Goal: Task Accomplishment & Management: Use online tool/utility

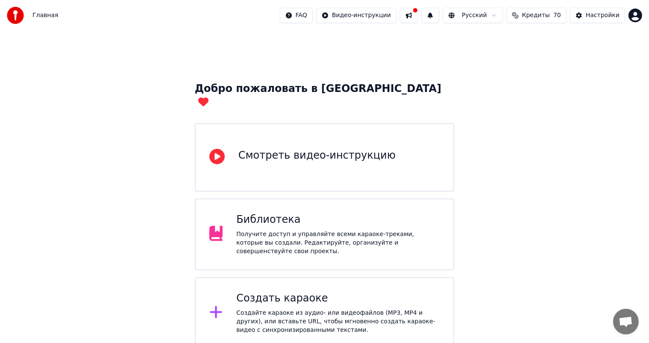
click at [296, 291] on div "Создать караоке" at bounding box center [337, 298] width 203 height 14
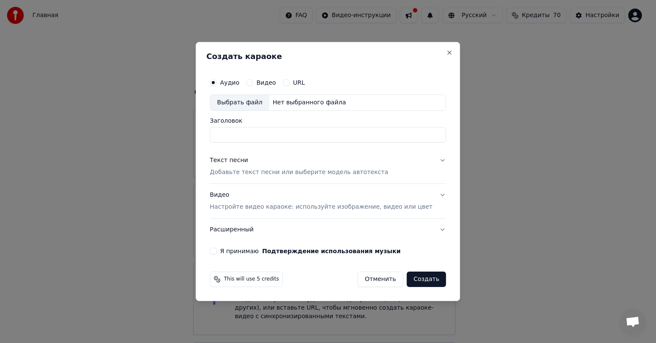
click at [254, 102] on div "Выбрать файл" at bounding box center [239, 102] width 59 height 15
click at [341, 140] on input "**********" at bounding box center [328, 134] width 236 height 15
type input "**********"
click at [289, 171] on p "Добавьте текст песни или выберите модель автотекста" at bounding box center [299, 172] width 179 height 9
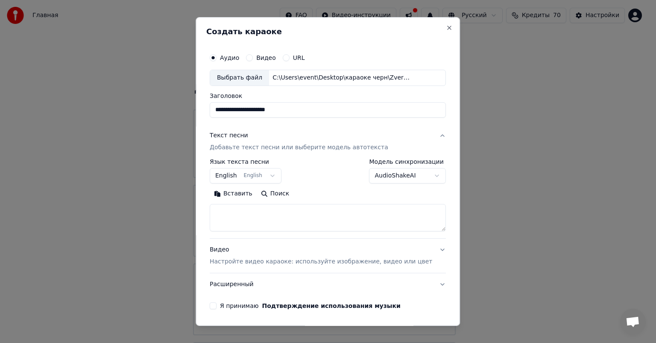
click at [280, 217] on textarea at bounding box center [328, 217] width 236 height 27
paste textarea "**********"
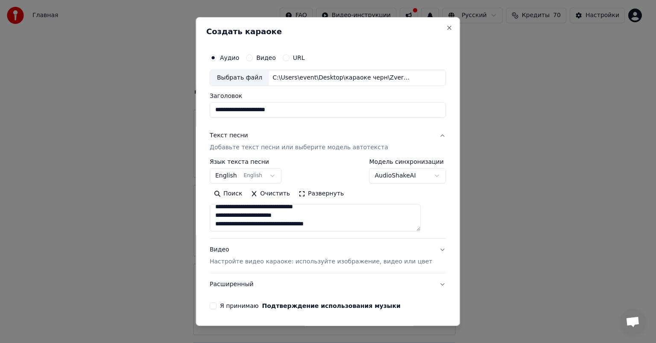
scroll to position [287, 0]
type textarea "**********"
click at [271, 255] on div "Видео Настройте видео караоке: используйте изображение, видео или цвет" at bounding box center [321, 255] width 223 height 21
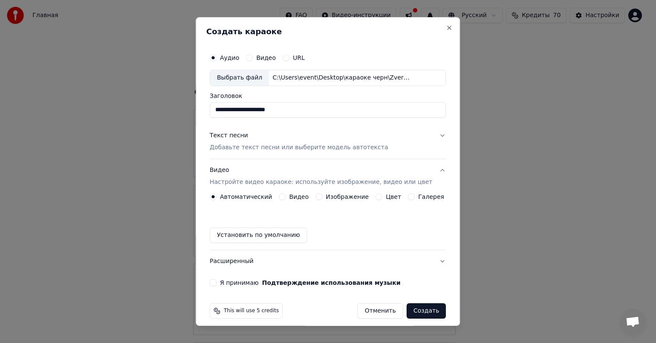
click at [316, 196] on button "Изображение" at bounding box center [319, 196] width 7 height 7
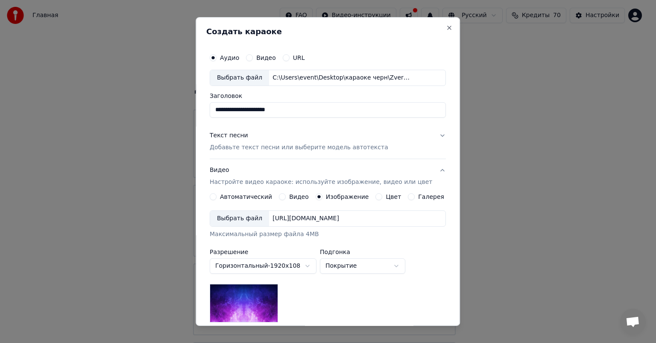
click at [249, 225] on div "Выбрать файл" at bounding box center [239, 218] width 59 height 15
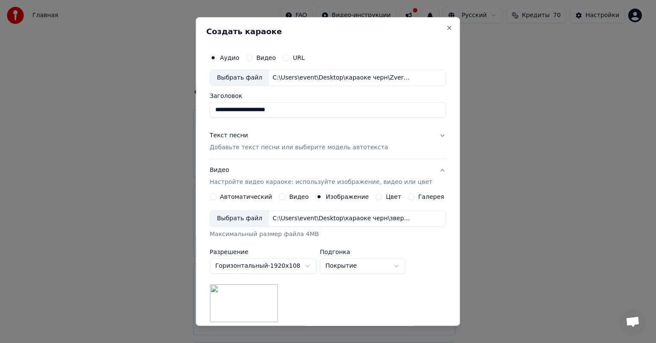
scroll to position [118, 0]
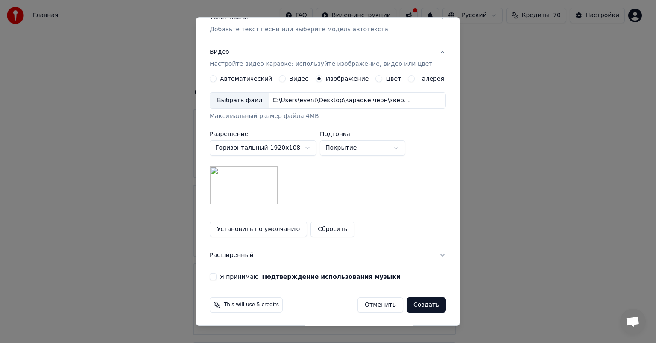
click at [222, 273] on div "Я принимаю Подтверждение использования музыки" at bounding box center [328, 276] width 236 height 7
click at [217, 273] on button "Я принимаю Подтверждение использования музыки" at bounding box center [213, 276] width 7 height 7
click at [417, 303] on button "Создать" at bounding box center [426, 304] width 39 height 15
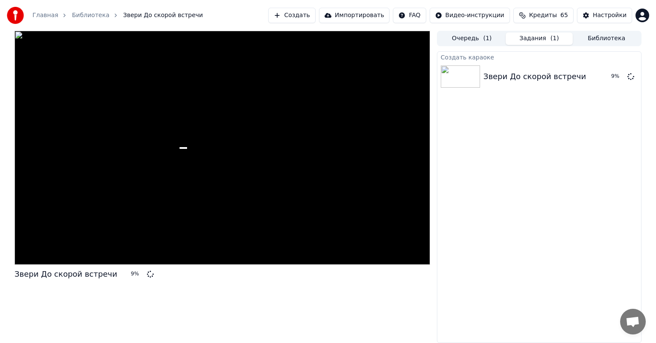
click at [315, 15] on button "Создать" at bounding box center [291, 15] width 47 height 15
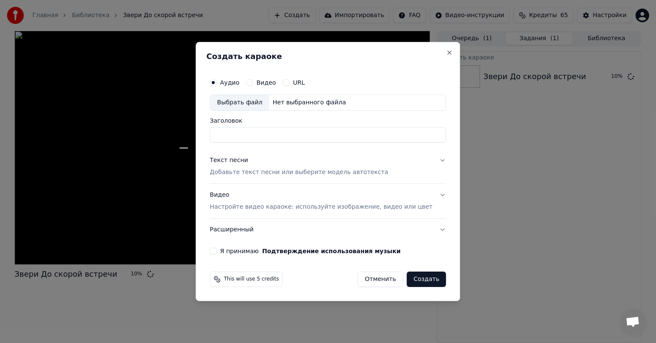
click at [242, 103] on div "Выбрать файл" at bounding box center [239, 102] width 59 height 15
click at [310, 134] on input "**********" at bounding box center [328, 134] width 236 height 15
type input "**********"
click at [255, 167] on div "Текст песни Добавьте текст песни или выберите модель автотекста" at bounding box center [299, 166] width 179 height 21
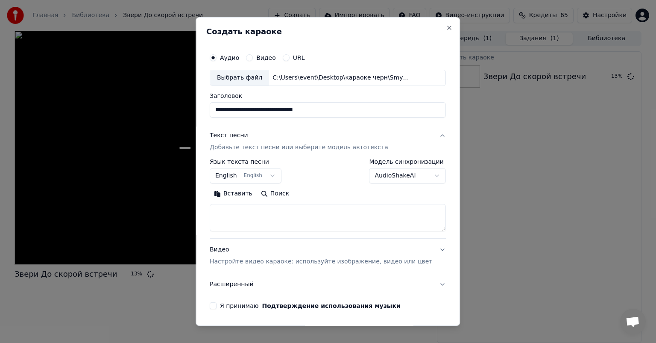
click at [274, 216] on textarea at bounding box center [328, 217] width 236 height 27
paste textarea "**********"
type textarea "**********"
click at [267, 255] on div "Видео Настройте видео караоке: используйте изображение, видео или цвет" at bounding box center [321, 255] width 223 height 21
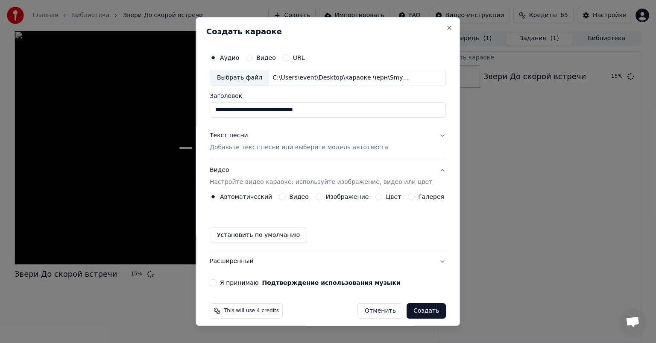
click at [316, 196] on button "Изображение" at bounding box center [319, 196] width 7 height 7
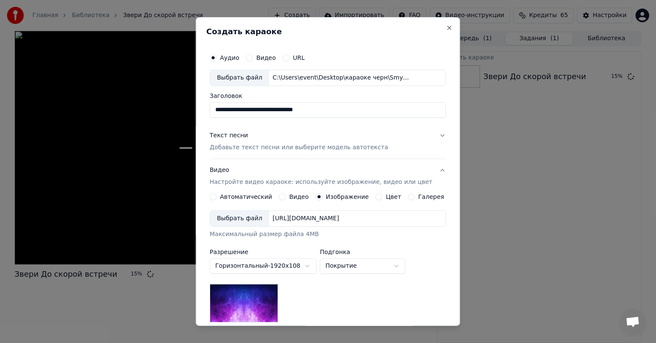
click at [255, 219] on div "Выбрать файл" at bounding box center [239, 218] width 59 height 15
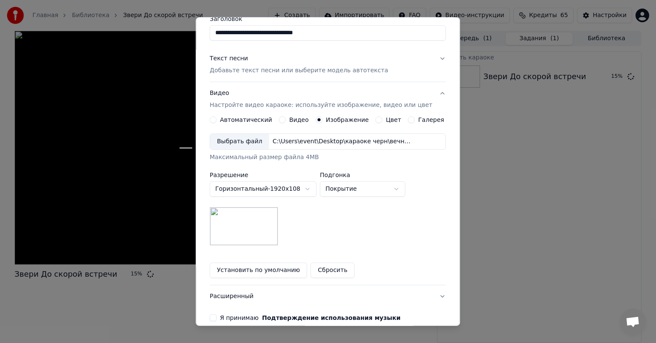
scroll to position [118, 0]
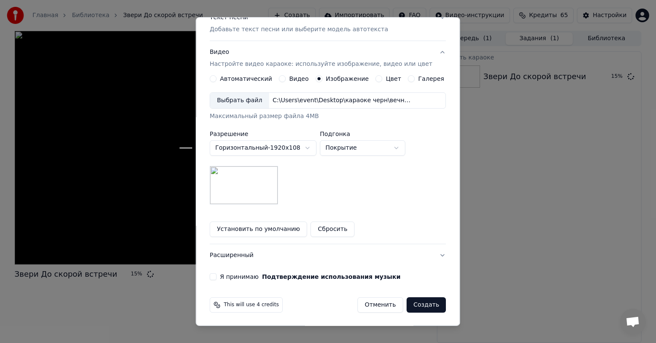
click at [243, 274] on label "Я принимаю Подтверждение использования музыки" at bounding box center [310, 276] width 181 height 6
click at [217, 274] on button "Я принимаю Подтверждение использования музыки" at bounding box center [213, 276] width 7 height 7
click at [412, 304] on button "Создать" at bounding box center [426, 304] width 39 height 15
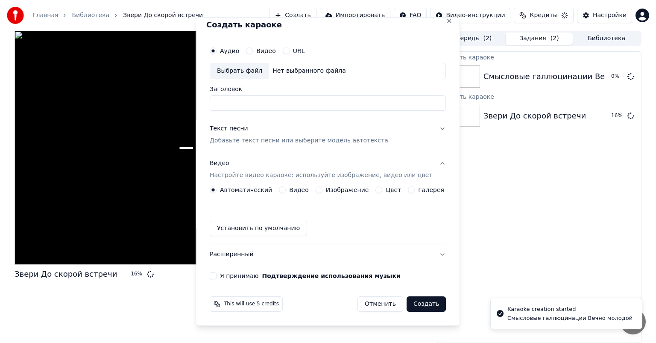
scroll to position [6, 0]
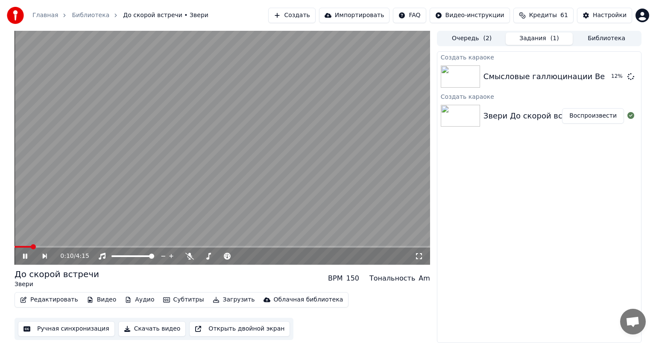
click at [219, 137] on video at bounding box center [223, 148] width 416 height 234
click at [188, 257] on icon at bounding box center [189, 255] width 9 height 7
click at [315, 16] on button "Создать" at bounding box center [291, 15] width 47 height 15
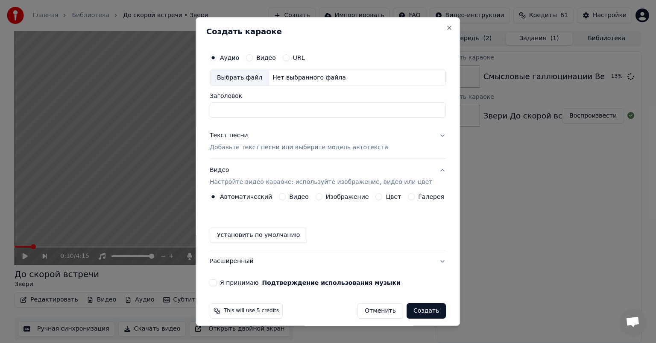
click at [244, 75] on div "Выбрать файл" at bounding box center [239, 77] width 59 height 15
click at [308, 114] on input "**********" at bounding box center [328, 109] width 236 height 15
drag, startPoint x: 331, startPoint y: 108, endPoint x: 294, endPoint y: 111, distance: 36.8
click at [294, 111] on input "**********" at bounding box center [328, 109] width 236 height 15
type input "**********"
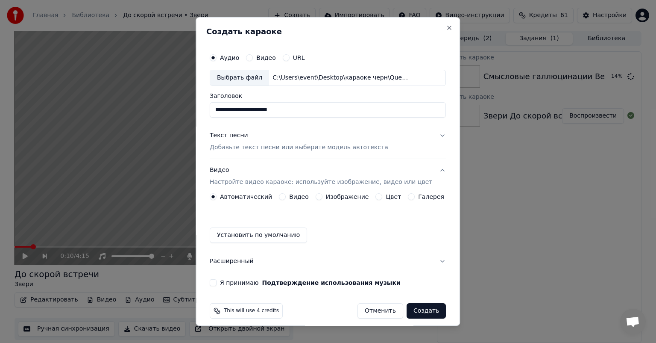
click at [328, 143] on p "Добавьте текст песни или выберите модель автотекста" at bounding box center [299, 147] width 179 height 9
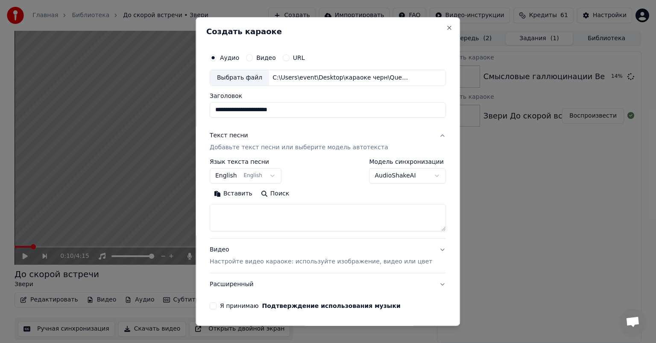
click at [297, 220] on textarea at bounding box center [328, 217] width 236 height 27
paste textarea "**********"
type textarea "**********"
click at [287, 263] on p "Настройте видео караоке: используйте изображение, видео или цвет" at bounding box center [321, 261] width 223 height 9
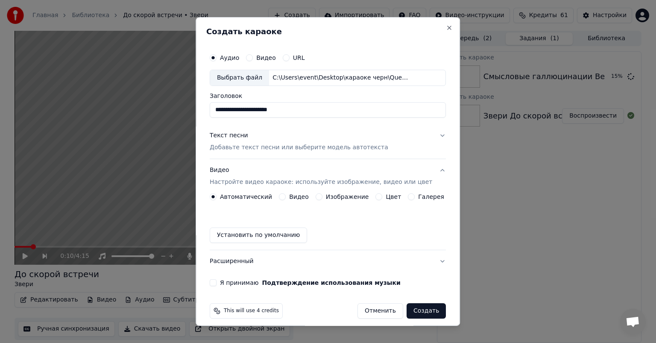
click at [316, 195] on button "Изображение" at bounding box center [319, 196] width 7 height 7
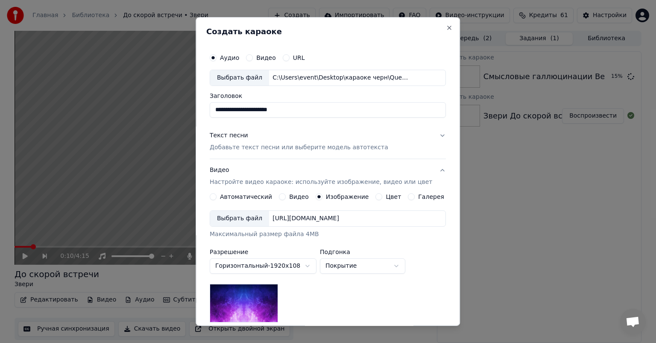
click at [250, 224] on div "Выбрать файл" at bounding box center [239, 218] width 59 height 15
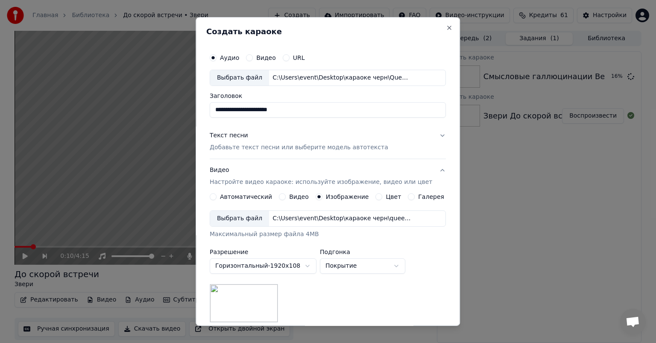
scroll to position [118, 0]
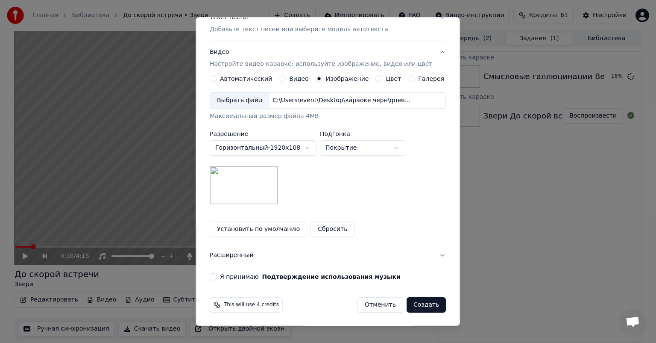
click at [242, 273] on label "Я принимаю Подтверждение использования музыки" at bounding box center [310, 276] width 181 height 6
click at [217, 273] on button "Я принимаю Подтверждение использования музыки" at bounding box center [213, 276] width 7 height 7
click at [413, 302] on button "Создать" at bounding box center [426, 304] width 39 height 15
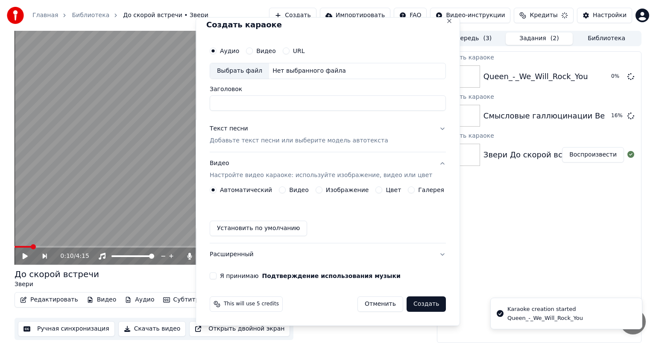
scroll to position [6, 0]
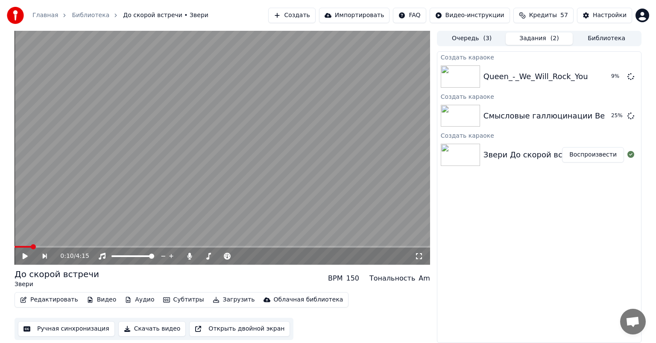
click at [306, 17] on button "Создать" at bounding box center [291, 15] width 47 height 15
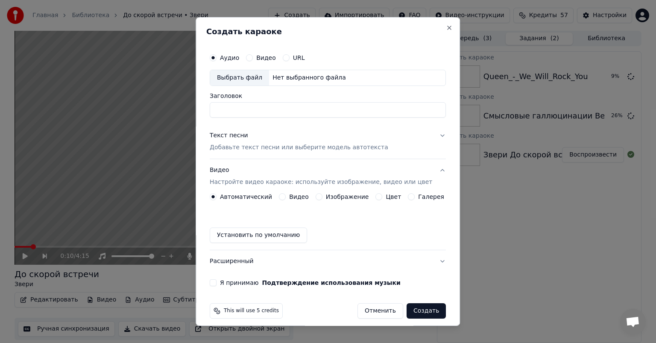
click at [255, 75] on div "Выбрать файл" at bounding box center [239, 77] width 59 height 15
drag, startPoint x: 403, startPoint y: 111, endPoint x: 167, endPoint y: 117, distance: 235.4
click at [167, 117] on body "**********" at bounding box center [328, 171] width 656 height 343
type input "**********"
click at [318, 197] on button "Изображение" at bounding box center [319, 196] width 7 height 7
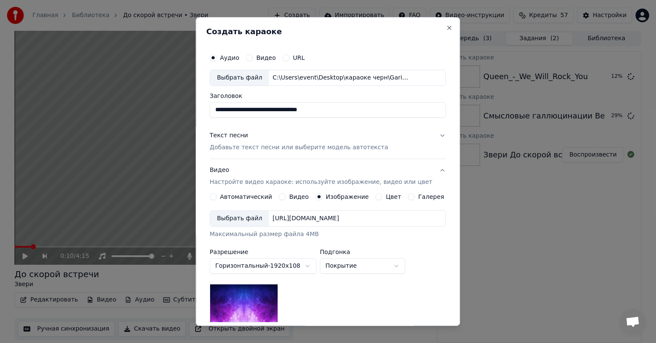
click at [253, 218] on div "Выбрать файл" at bounding box center [239, 218] width 59 height 15
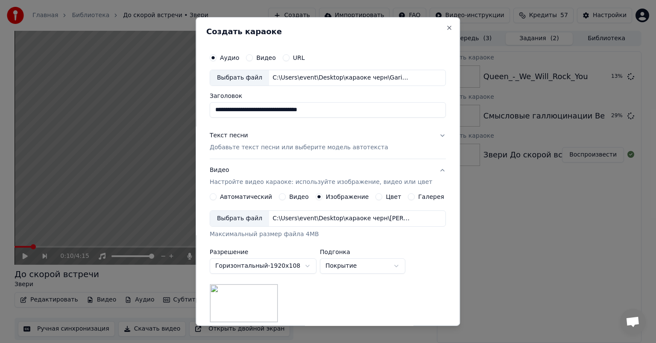
click at [311, 144] on p "Добавьте текст песни или выберите модель автотекста" at bounding box center [299, 147] width 179 height 9
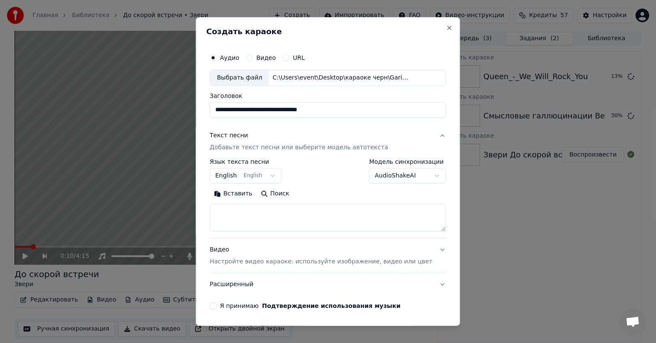
click at [305, 217] on textarea at bounding box center [328, 217] width 236 height 27
paste textarea "**********"
type textarea "**********"
click at [217, 304] on button "Я принимаю Подтверждение использования музыки" at bounding box center [213, 305] width 7 height 7
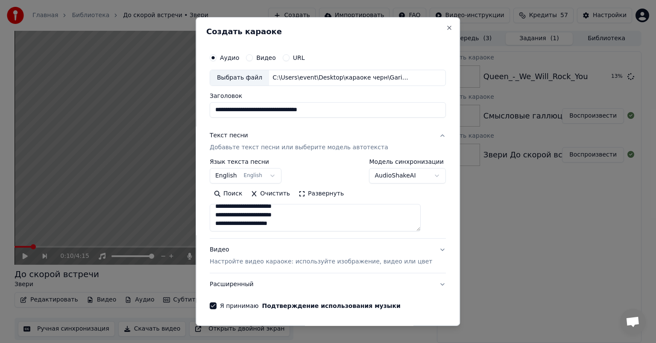
scroll to position [29, 0]
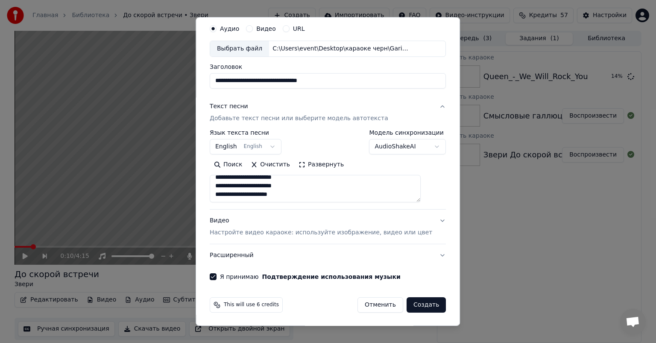
click at [420, 306] on button "Создать" at bounding box center [426, 304] width 39 height 15
select select "**"
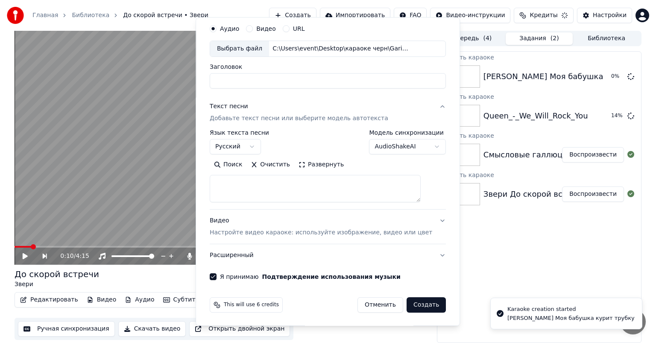
select select
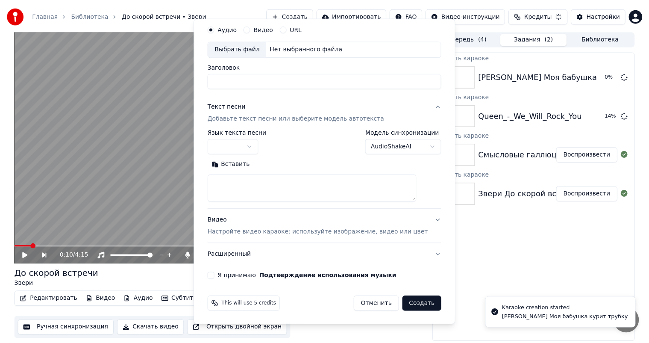
scroll to position [0, 0]
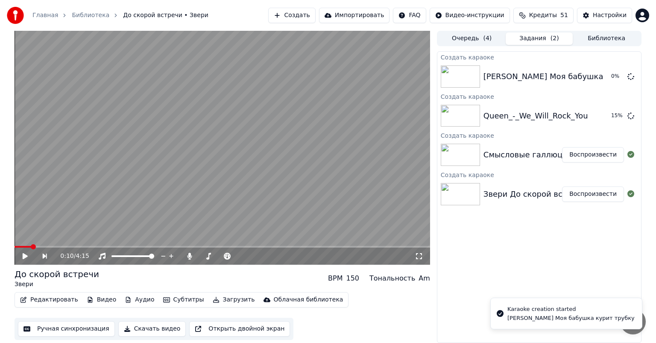
click at [587, 196] on button "Воспроизвести" at bounding box center [593, 193] width 62 height 15
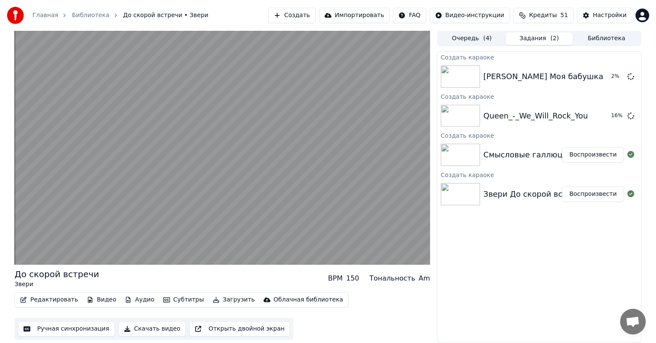
click at [82, 325] on button "Ручная синхронизация" at bounding box center [66, 328] width 97 height 15
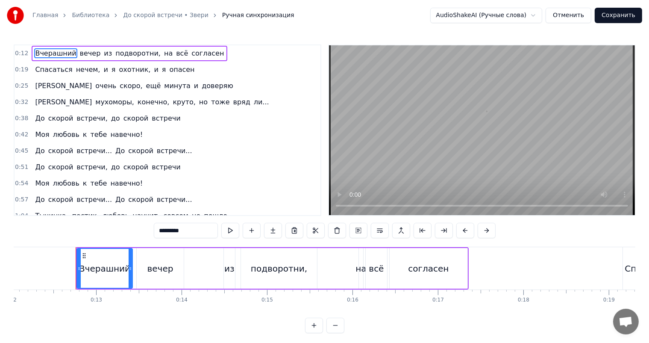
scroll to position [0, 1047]
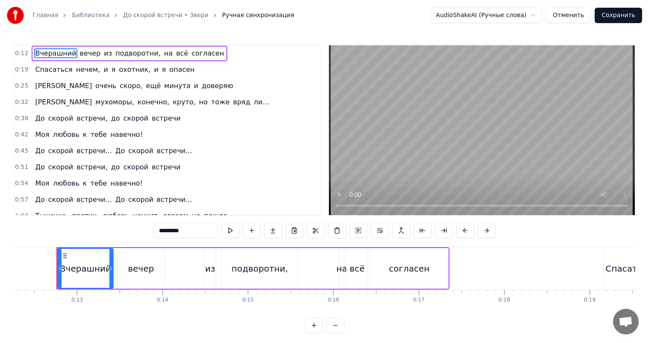
click at [393, 141] on video at bounding box center [482, 130] width 306 height 170
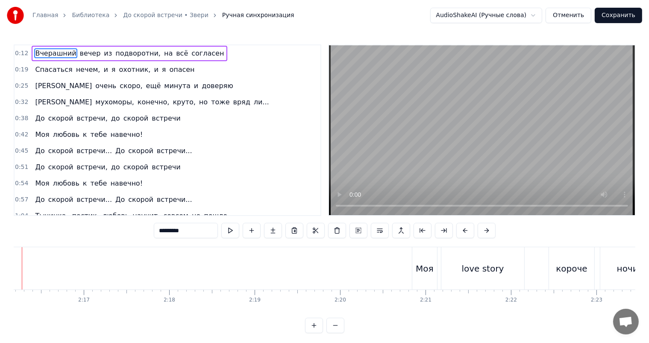
scroll to position [0, 11599]
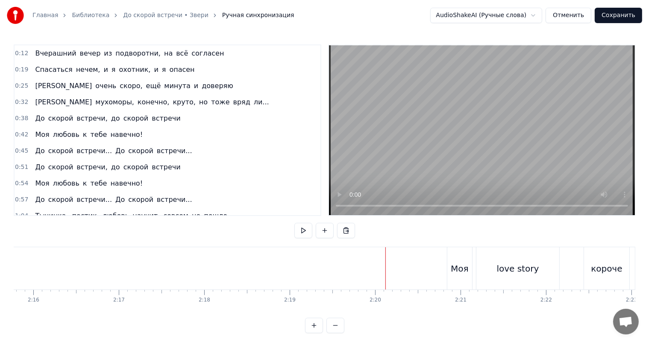
click at [458, 160] on video at bounding box center [482, 130] width 306 height 170
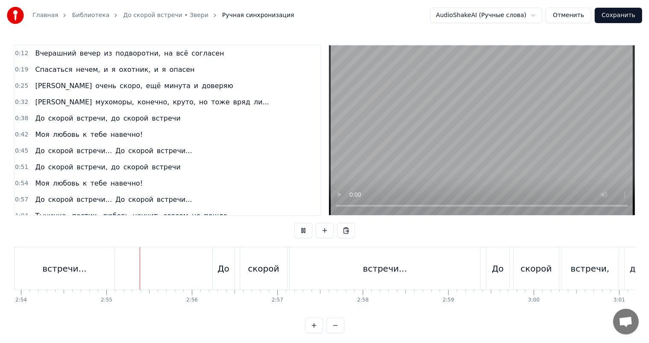
scroll to position [0, 14894]
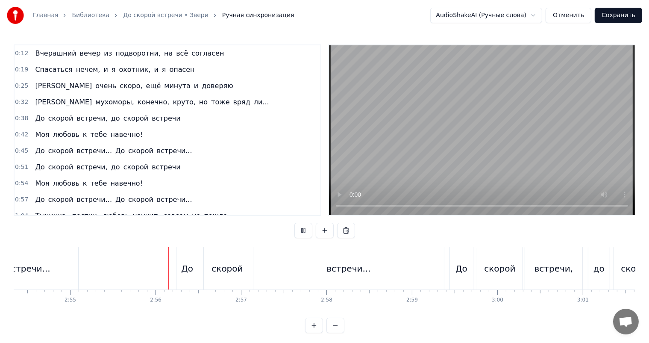
click at [463, 119] on video at bounding box center [482, 130] width 306 height 170
click at [152, 270] on div "До скорой встречи... До скорой встречи..." at bounding box center [175, 268] width 542 height 42
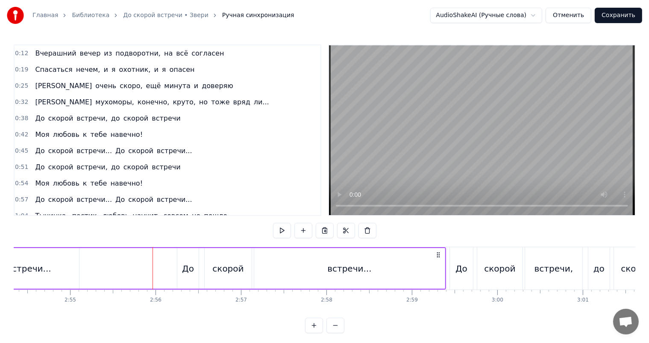
click at [426, 158] on video at bounding box center [482, 130] width 306 height 170
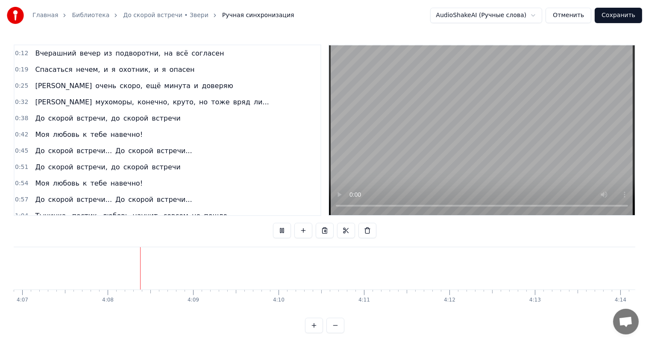
scroll to position [0, 21161]
click at [612, 13] on button "Сохранить" at bounding box center [618, 15] width 47 height 15
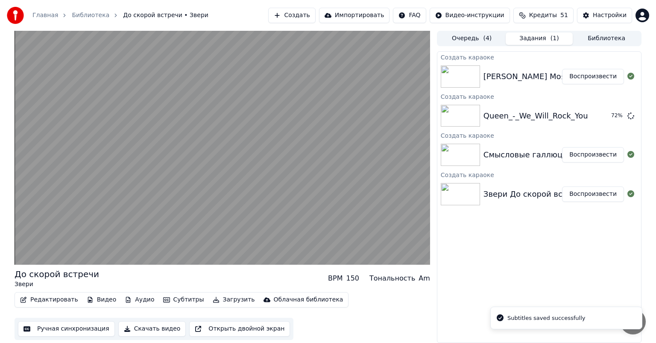
click at [583, 157] on button "Воспроизвести" at bounding box center [593, 154] width 62 height 15
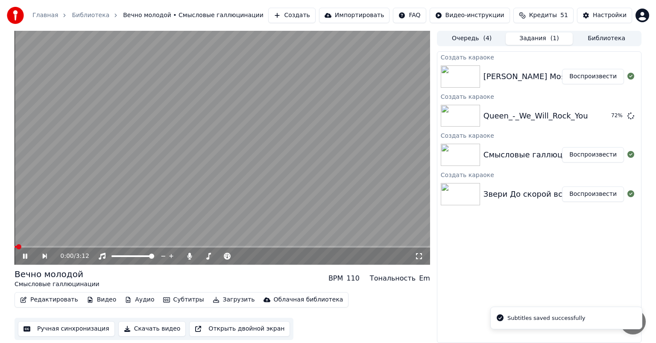
click at [68, 326] on button "Ручная синхронизация" at bounding box center [66, 328] width 97 height 15
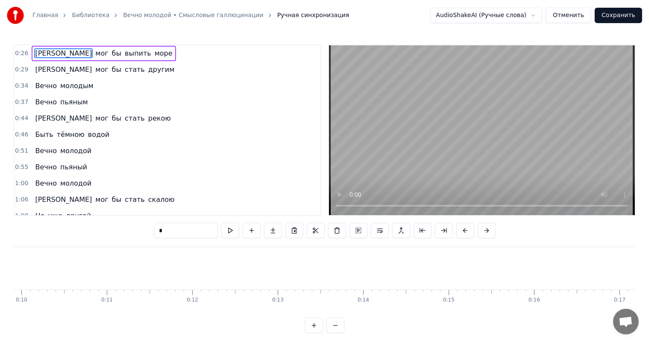
scroll to position [0, 2240]
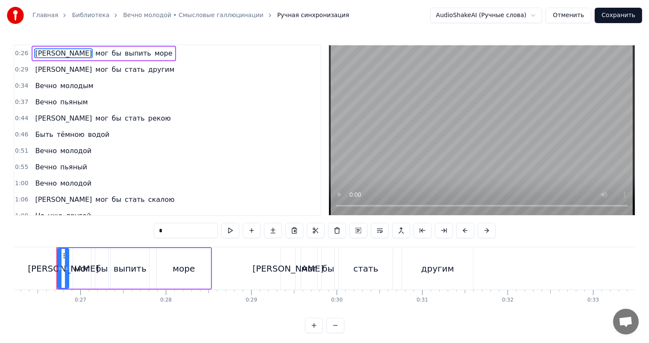
click at [444, 135] on video at bounding box center [482, 130] width 306 height 170
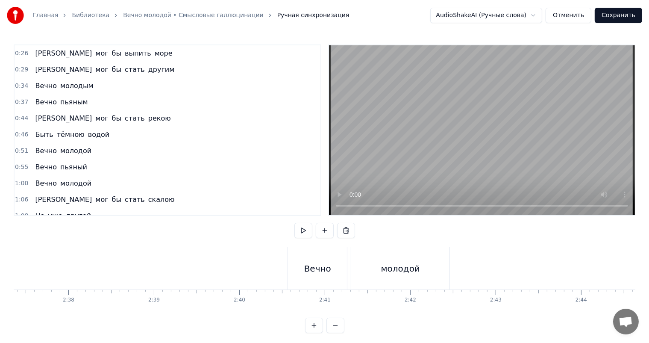
scroll to position [0, 13314]
click at [514, 145] on video at bounding box center [482, 130] width 306 height 170
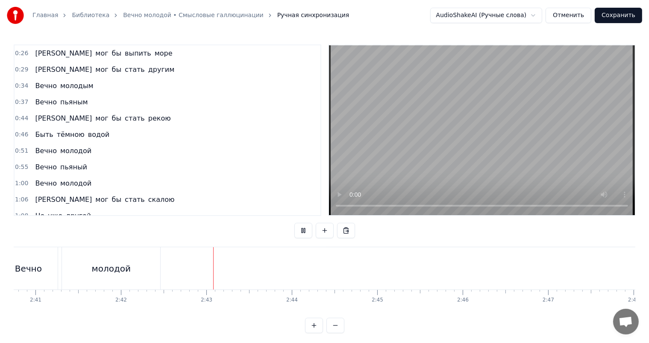
scroll to position [0, 13869]
click at [563, 138] on video at bounding box center [482, 130] width 306 height 170
click at [529, 151] on video at bounding box center [482, 130] width 306 height 170
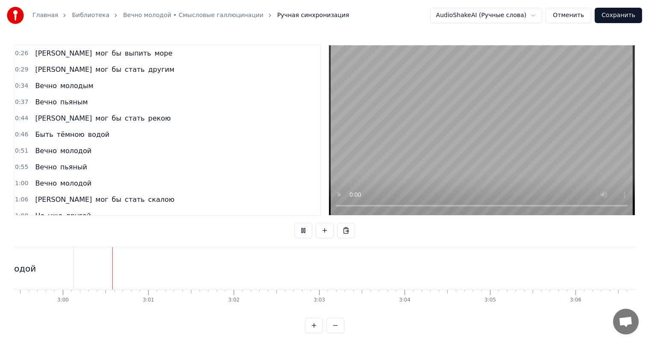
click at [519, 112] on video at bounding box center [482, 130] width 306 height 170
click at [617, 17] on button "Сохранить" at bounding box center [618, 15] width 47 height 15
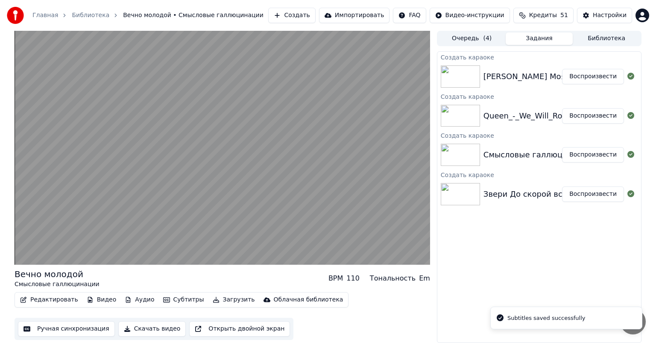
click at [595, 119] on button "Воспроизвести" at bounding box center [593, 115] width 62 height 15
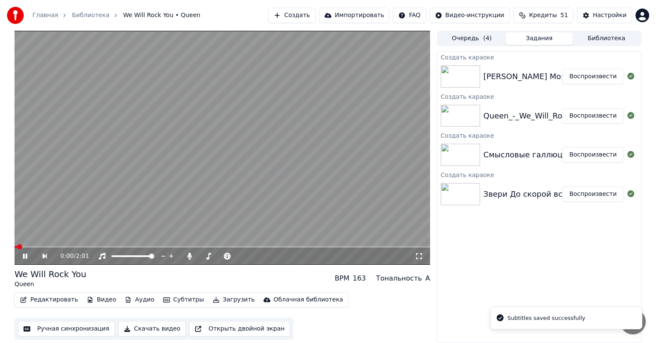
click at [76, 325] on button "Ручная синхронизация" at bounding box center [66, 328] width 97 height 15
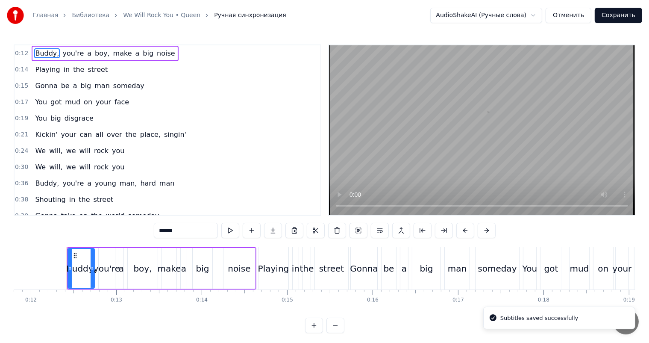
scroll to position [0, 1018]
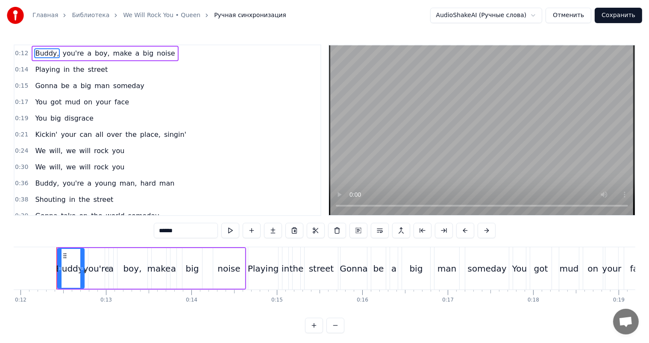
click at [419, 114] on video at bounding box center [482, 130] width 306 height 170
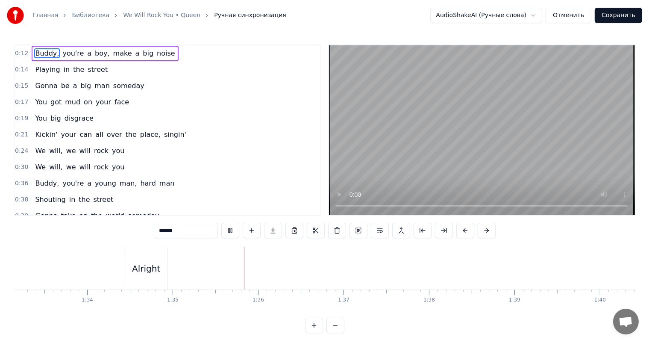
scroll to position [0, 8096]
click at [410, 150] on video at bounding box center [482, 130] width 306 height 170
click at [539, 138] on video at bounding box center [482, 130] width 306 height 170
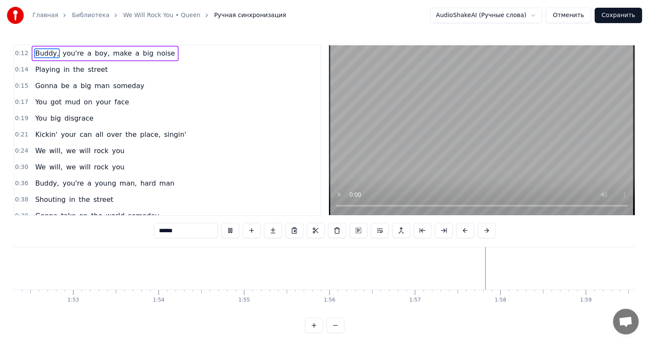
click at [613, 12] on button "Сохранить" at bounding box center [618, 15] width 47 height 15
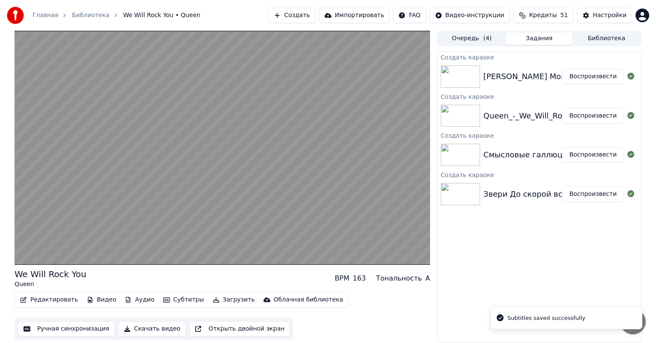
click at [585, 76] on button "Воспроизвести" at bounding box center [593, 76] width 62 height 15
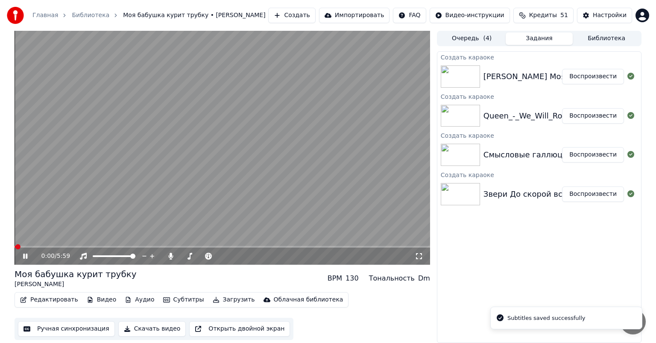
click at [67, 330] on button "Ручная синхронизация" at bounding box center [66, 328] width 97 height 15
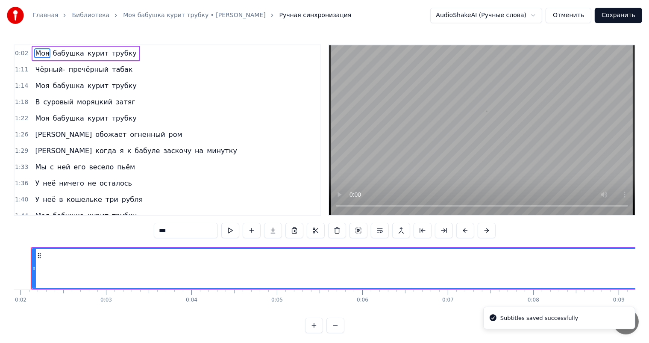
scroll to position [0, 138]
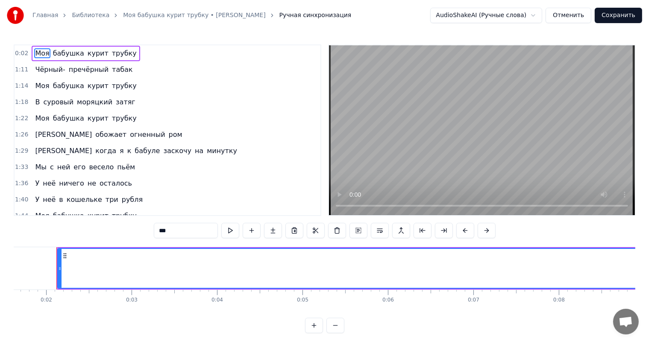
click at [488, 136] on video at bounding box center [482, 130] width 306 height 170
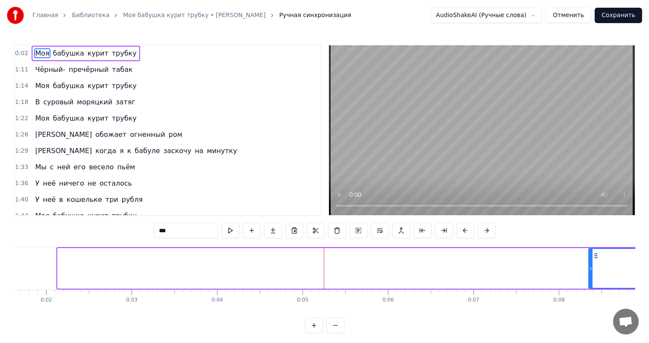
drag, startPoint x: 58, startPoint y: 268, endPoint x: 654, endPoint y: 280, distance: 595.5
click at [649, 280] on html "Главная Библиотека Моя бабушка курит трубку • [PERSON_NAME] Ручная синхронизаци…" at bounding box center [324, 173] width 649 height 346
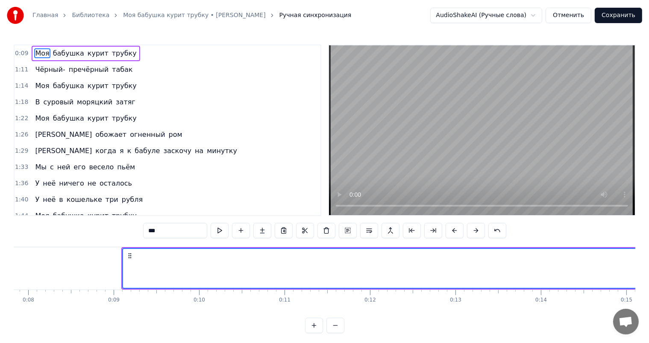
scroll to position [0, 736]
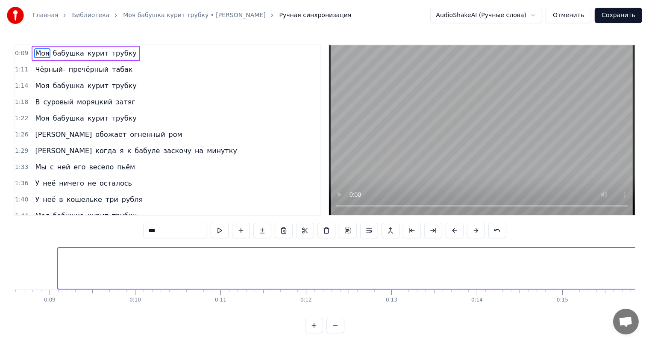
drag, startPoint x: 61, startPoint y: 267, endPoint x: 656, endPoint y: 263, distance: 595.0
click at [649, 263] on html "Главная Библиотека Моя бабушка курит трубку • [PERSON_NAME] Ручная синхронизаци…" at bounding box center [324, 173] width 649 height 346
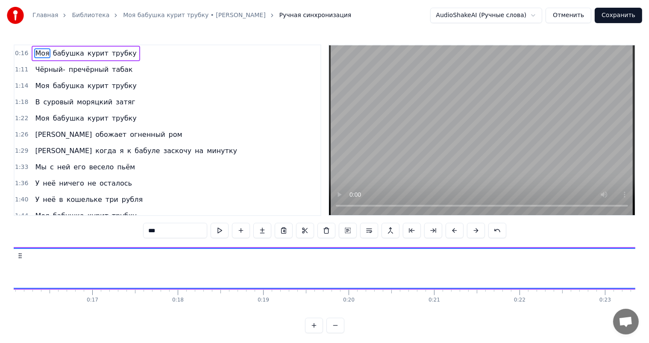
scroll to position [0, 1246]
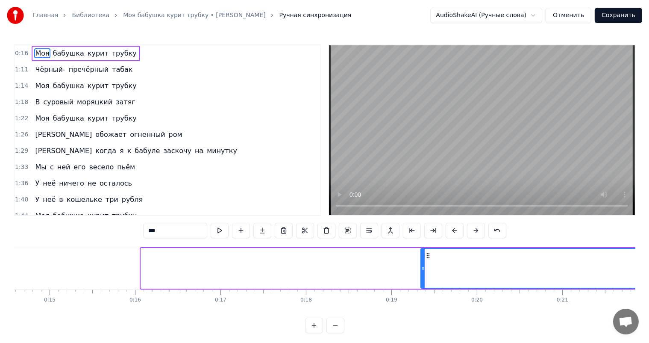
drag, startPoint x: 141, startPoint y: 267, endPoint x: 619, endPoint y: 263, distance: 478.0
click at [425, 263] on div at bounding box center [422, 268] width 3 height 39
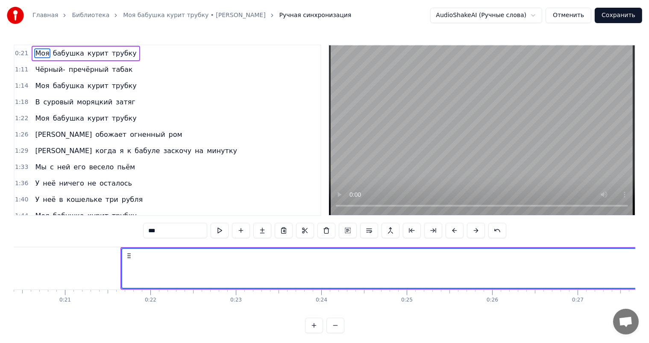
scroll to position [0, 1679]
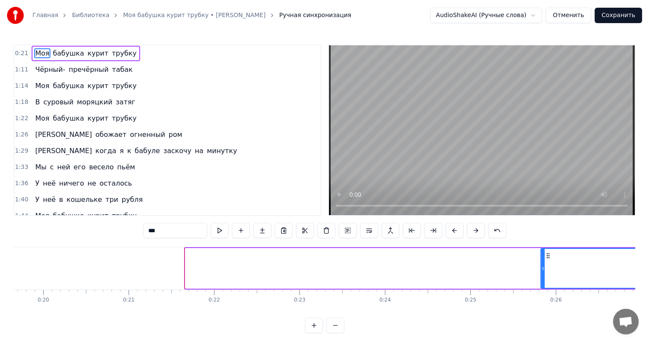
drag, startPoint x: 187, startPoint y: 273, endPoint x: 653, endPoint y: 277, distance: 466.0
click at [649, 277] on html "Главная Библиотека Моя бабушка курит трубку • [PERSON_NAME] Ручная синхронизаци…" at bounding box center [324, 173] width 649 height 346
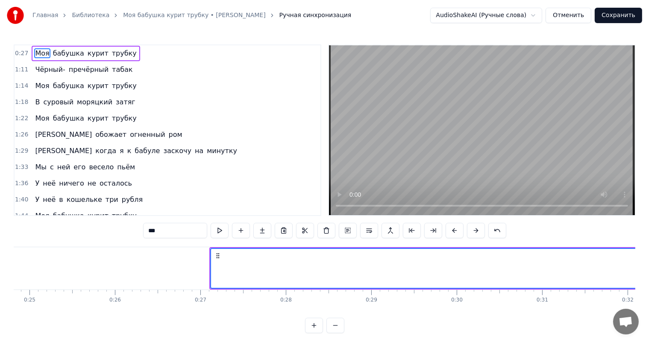
scroll to position [0, 2192]
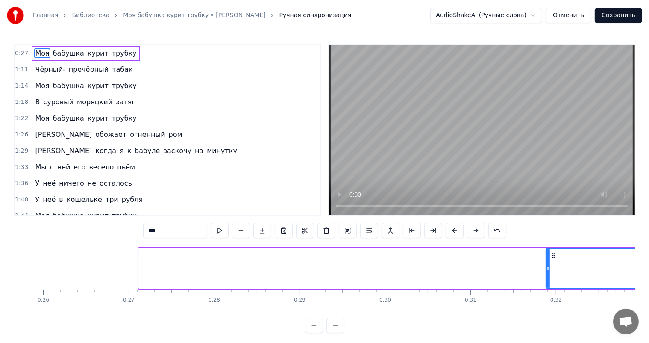
drag, startPoint x: 140, startPoint y: 270, endPoint x: 583, endPoint y: 271, distance: 442.5
click at [550, 271] on icon at bounding box center [547, 268] width 3 height 7
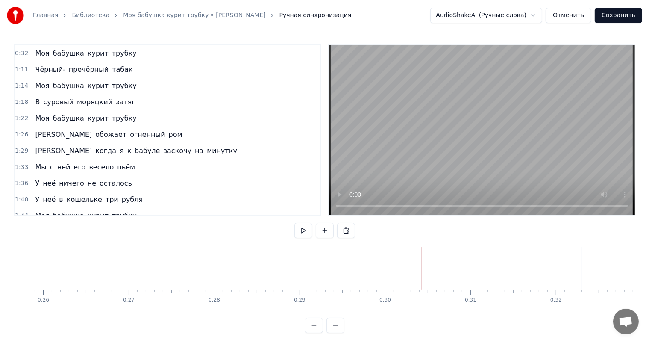
click at [459, 153] on video at bounding box center [482, 130] width 306 height 170
click at [484, 149] on video at bounding box center [482, 130] width 306 height 170
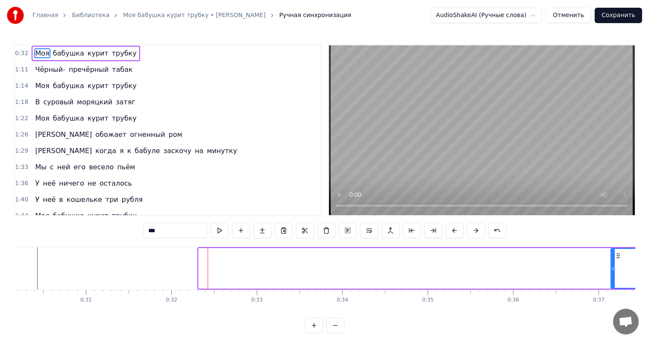
drag, startPoint x: 199, startPoint y: 267, endPoint x: 625, endPoint y: 267, distance: 426.7
click at [615, 267] on icon at bounding box center [612, 268] width 3 height 7
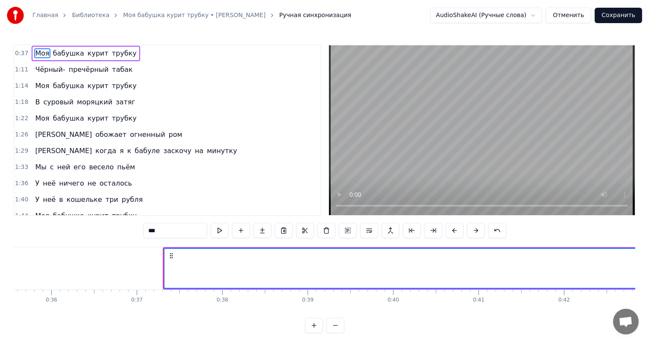
scroll to position [0, 3131]
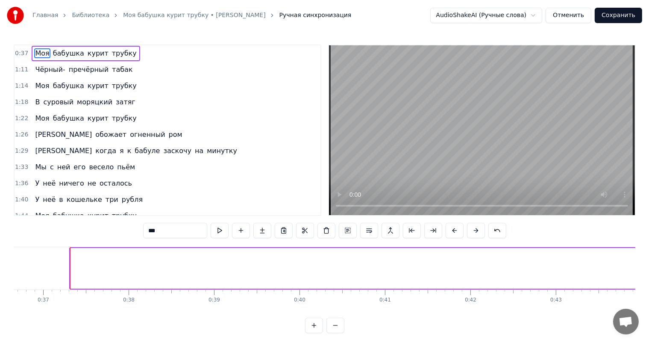
drag, startPoint x: 73, startPoint y: 270, endPoint x: 656, endPoint y: 262, distance: 583.1
click at [649, 262] on html "Главная Библиотека Моя бабушка курит трубку • [PERSON_NAME] Ручная синхронизаци…" at bounding box center [324, 173] width 649 height 346
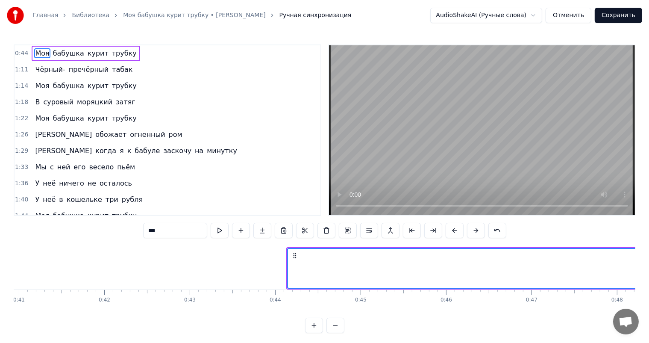
scroll to position [0, 3516]
click at [270, 268] on icon at bounding box center [271, 268] width 3 height 7
click at [441, 152] on video at bounding box center [482, 130] width 306 height 170
drag, startPoint x: 268, startPoint y: 264, endPoint x: 326, endPoint y: 264, distance: 58.1
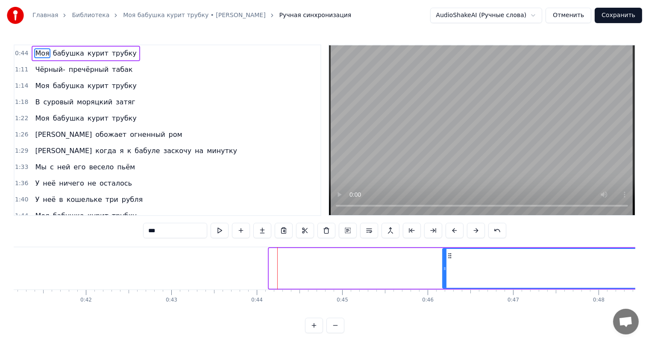
drag, startPoint x: 270, startPoint y: 267, endPoint x: 624, endPoint y: 258, distance: 354.7
click at [446, 258] on div at bounding box center [444, 268] width 3 height 39
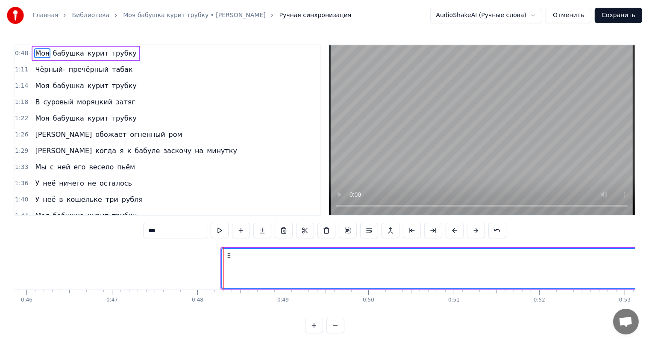
scroll to position [0, 4028]
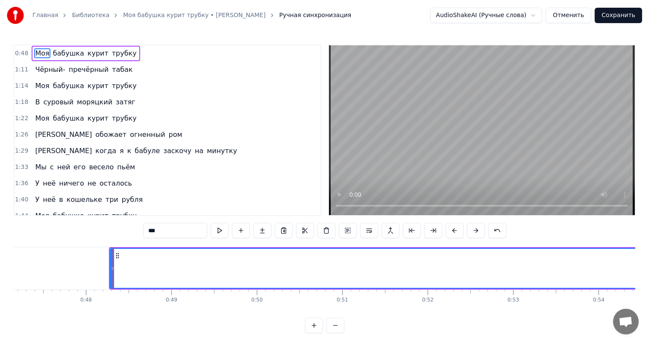
click at [484, 163] on video at bounding box center [482, 130] width 306 height 170
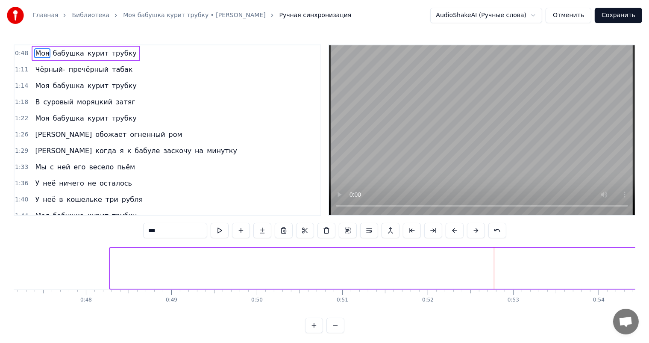
drag, startPoint x: 111, startPoint y: 278, endPoint x: 641, endPoint y: 282, distance: 530.1
click at [649, 282] on html "Главная Библиотека Моя бабушка курит трубку • [PERSON_NAME] Ручная синхронизаци…" at bounding box center [324, 173] width 649 height 346
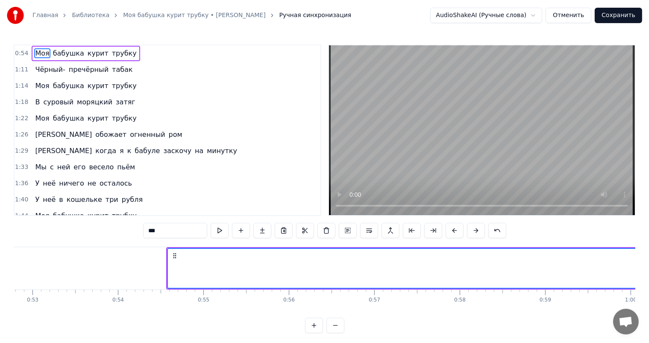
scroll to position [0, 4584]
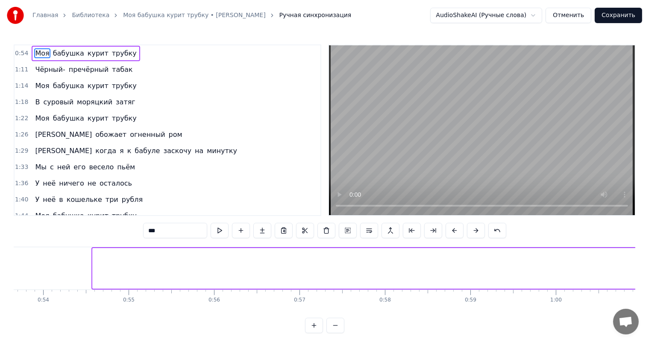
drag, startPoint x: 93, startPoint y: 273, endPoint x: 656, endPoint y: 272, distance: 562.5
click at [649, 272] on html "Главная Библиотека Моя бабушка курит трубку • [PERSON_NAME] Ручная синхронизаци…" at bounding box center [324, 173] width 649 height 346
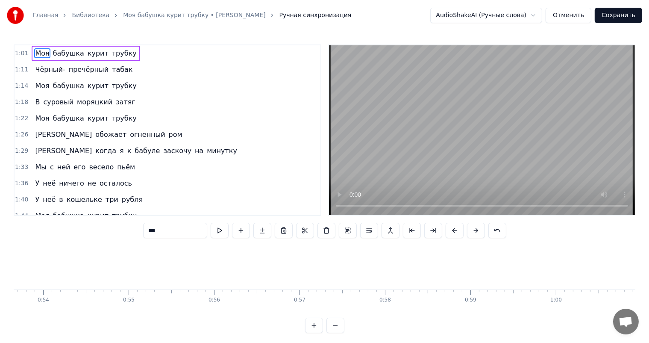
scroll to position [0, 4925]
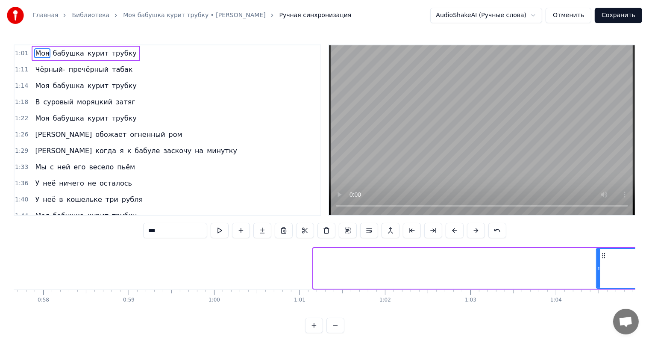
drag, startPoint x: 316, startPoint y: 269, endPoint x: 603, endPoint y: 272, distance: 287.1
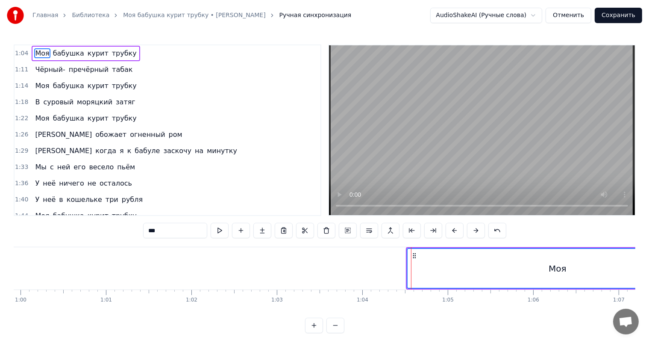
scroll to position [0, 5310]
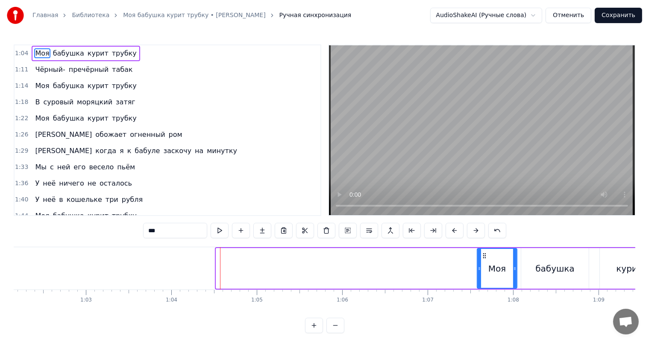
drag, startPoint x: 219, startPoint y: 272, endPoint x: 480, endPoint y: 262, distance: 261.2
click at [480, 262] on div at bounding box center [479, 268] width 3 height 39
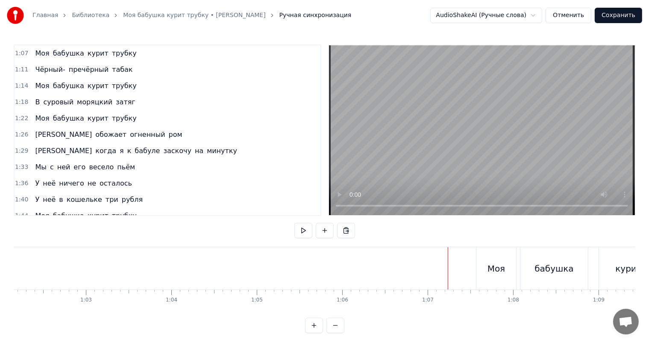
click at [540, 141] on video at bounding box center [482, 130] width 306 height 170
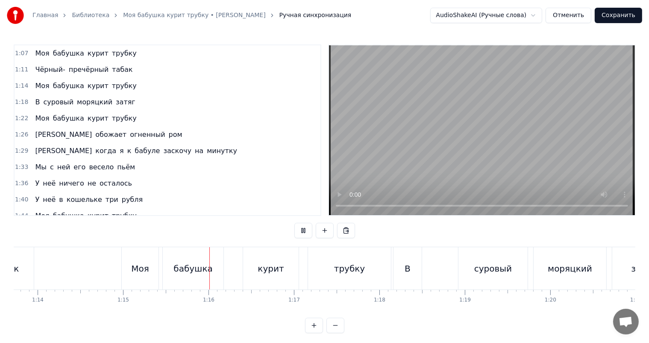
scroll to position [0, 6400]
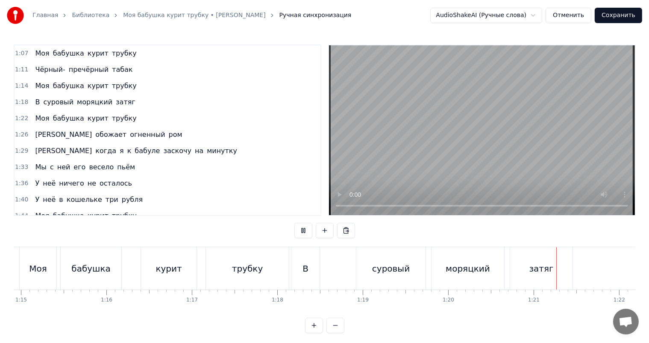
click at [390, 170] on video at bounding box center [482, 130] width 306 height 170
click at [221, 260] on div "трубку" at bounding box center [247, 268] width 83 height 42
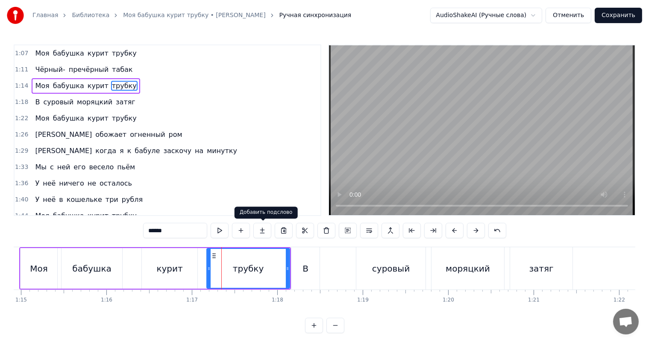
click at [544, 96] on video at bounding box center [482, 130] width 306 height 170
click at [305, 262] on div "В" at bounding box center [305, 268] width 6 height 13
type input "*"
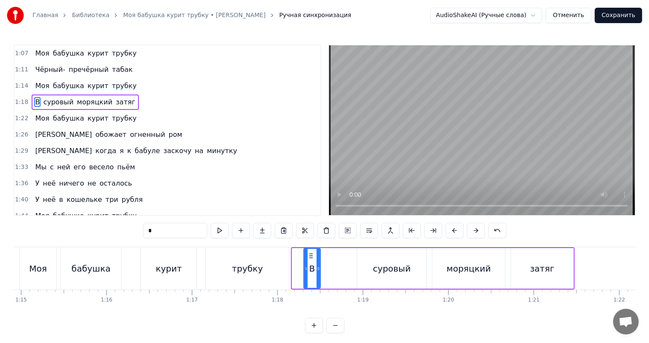
drag, startPoint x: 293, startPoint y: 255, endPoint x: 305, endPoint y: 255, distance: 12.0
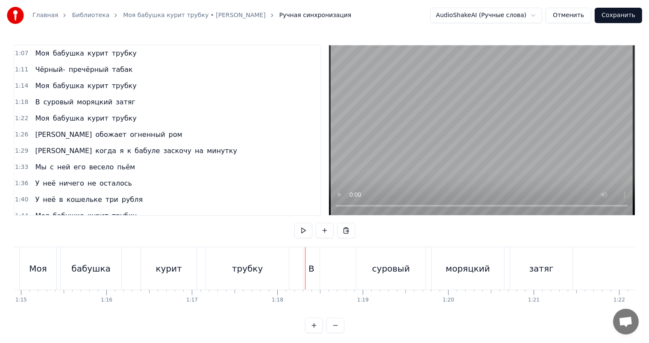
click at [309, 253] on div "В" at bounding box center [311, 268] width 16 height 42
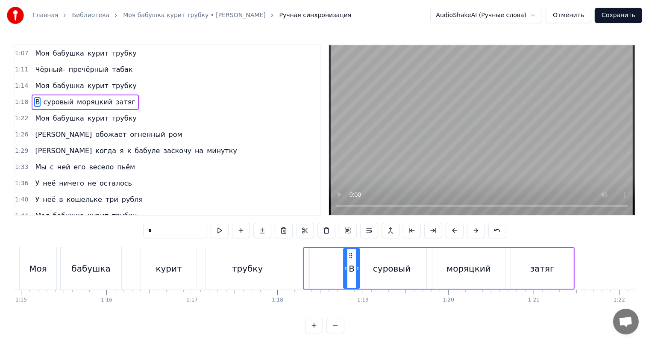
drag, startPoint x: 309, startPoint y: 253, endPoint x: 349, endPoint y: 251, distance: 40.6
click at [349, 251] on div "В" at bounding box center [351, 268] width 15 height 39
click at [263, 264] on div "трубку" at bounding box center [247, 268] width 83 height 42
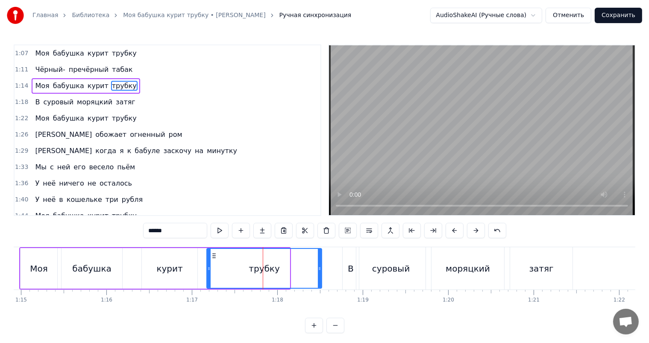
drag, startPoint x: 287, startPoint y: 260, endPoint x: 319, endPoint y: 258, distance: 32.1
click at [319, 258] on div at bounding box center [319, 268] width 3 height 39
click at [181, 267] on div "курит" at bounding box center [170, 268] width 56 height 41
type input "*****"
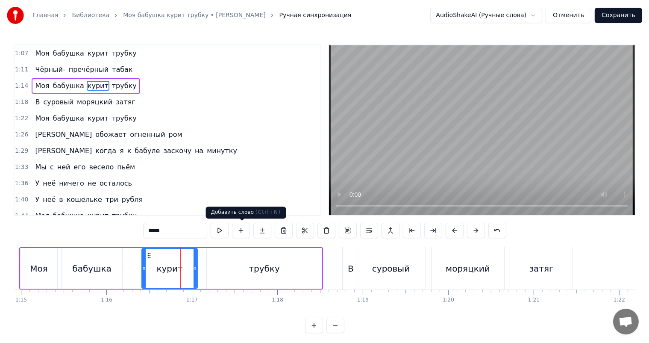
click at [515, 99] on video at bounding box center [482, 130] width 306 height 170
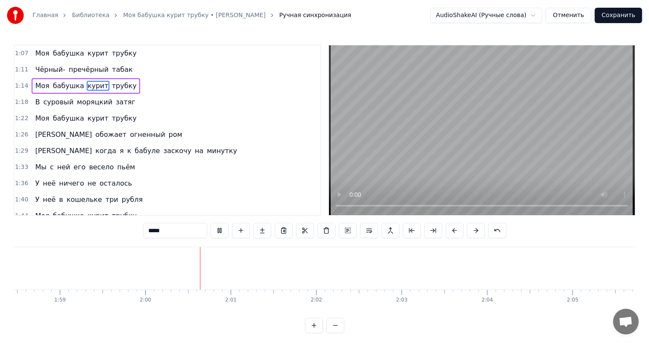
scroll to position [0, 10221]
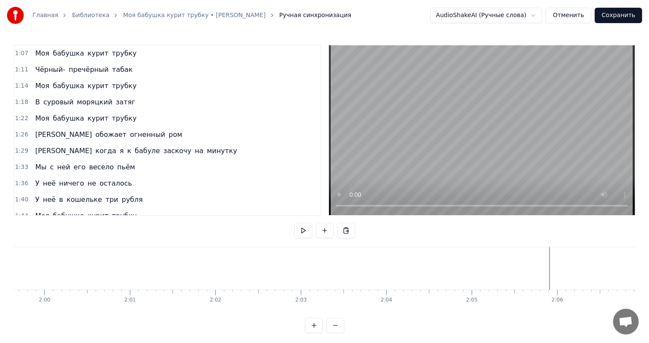
click at [565, 152] on video at bounding box center [482, 130] width 306 height 170
click at [575, 136] on video at bounding box center [482, 130] width 306 height 170
click at [612, 148] on video at bounding box center [482, 130] width 306 height 170
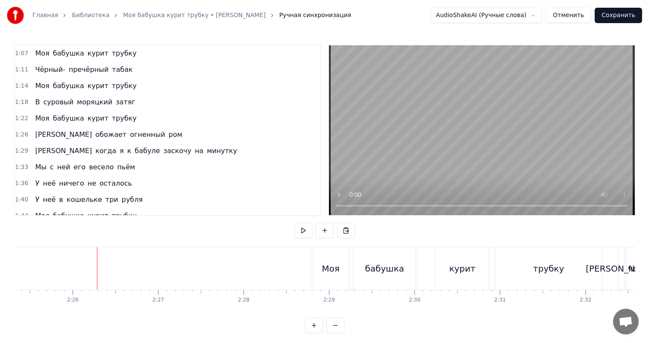
scroll to position [0, 12454]
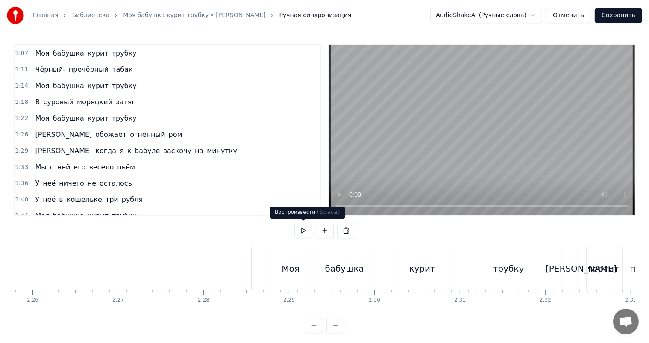
click at [455, 138] on video at bounding box center [482, 130] width 306 height 170
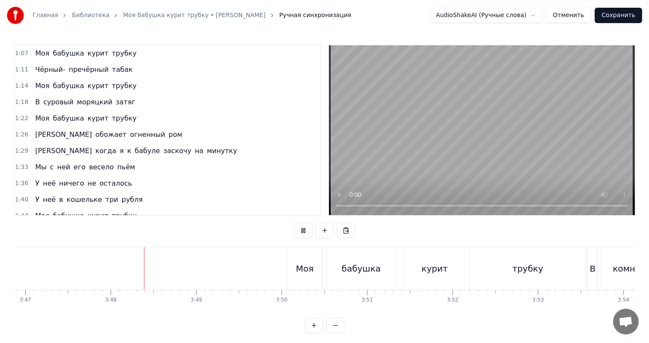
scroll to position [0, 19416]
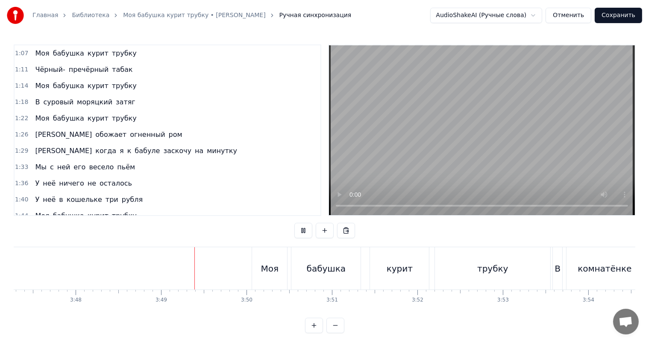
click at [538, 141] on video at bounding box center [482, 130] width 306 height 170
click at [536, 121] on video at bounding box center [482, 130] width 306 height 170
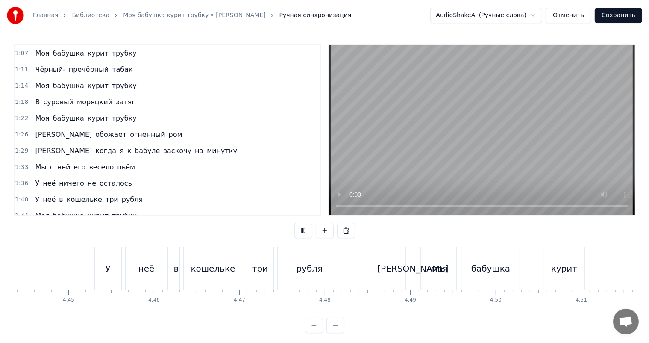
scroll to position [0, 24317]
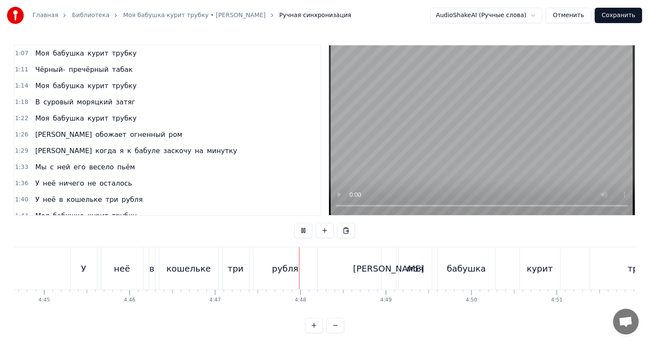
click at [504, 132] on video at bounding box center [482, 130] width 306 height 170
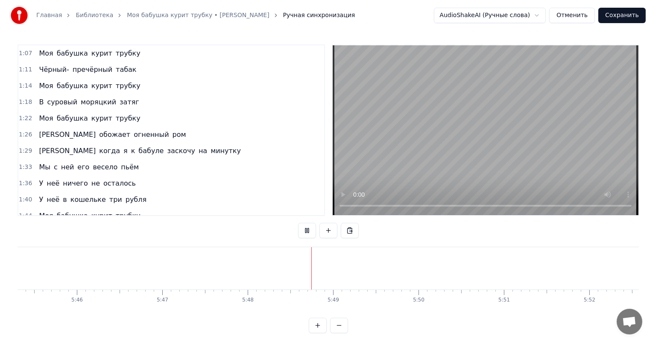
scroll to position [0, 29731]
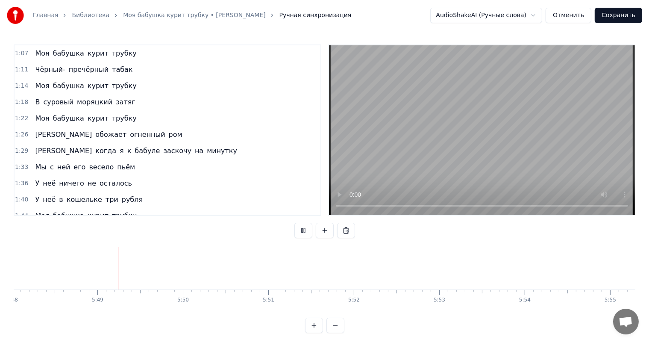
click at [623, 15] on button "Сохранить" at bounding box center [618, 15] width 47 height 15
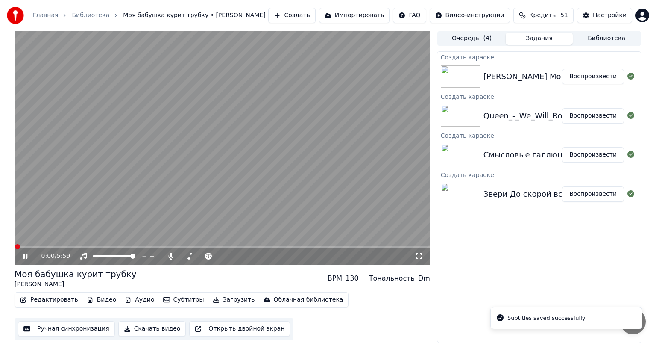
click at [268, 106] on video at bounding box center [223, 148] width 416 height 234
click at [596, 193] on button "Воспроизвести" at bounding box center [593, 193] width 62 height 15
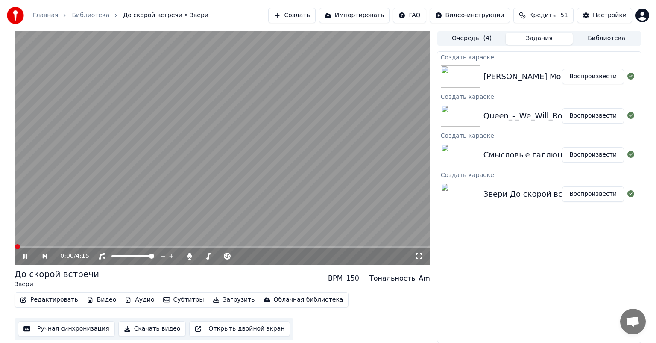
click at [150, 326] on button "Скачать видео" at bounding box center [152, 328] width 68 height 15
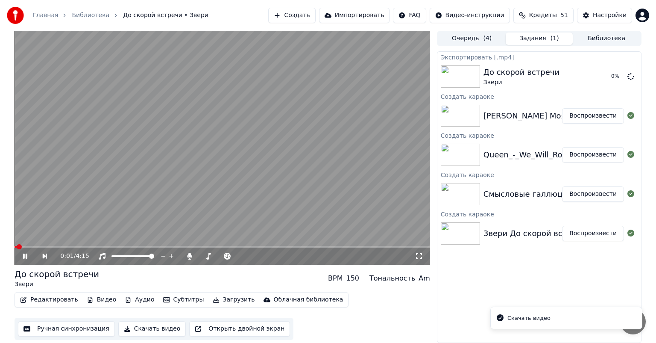
click at [605, 192] on button "Воспроизвести" at bounding box center [593, 193] width 62 height 15
click at [150, 323] on button "Скачать видео" at bounding box center [152, 328] width 68 height 15
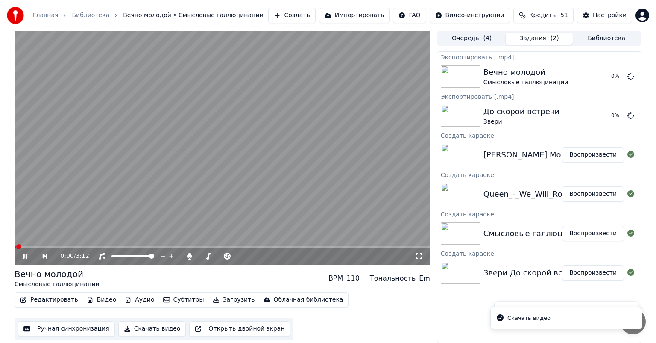
click at [580, 194] on button "Воспроизвести" at bounding box center [593, 193] width 62 height 15
click at [146, 331] on button "Скачать видео" at bounding box center [152, 328] width 68 height 15
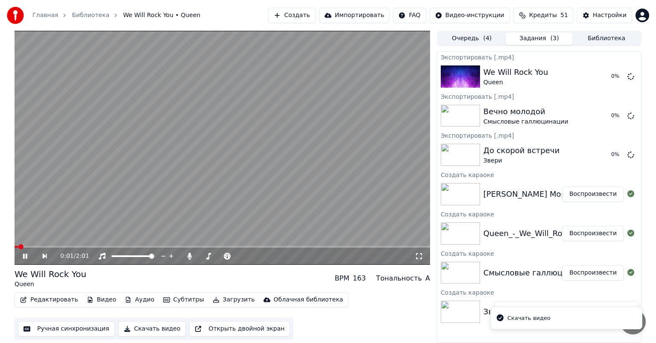
click at [594, 196] on button "Воспроизвести" at bounding box center [593, 193] width 62 height 15
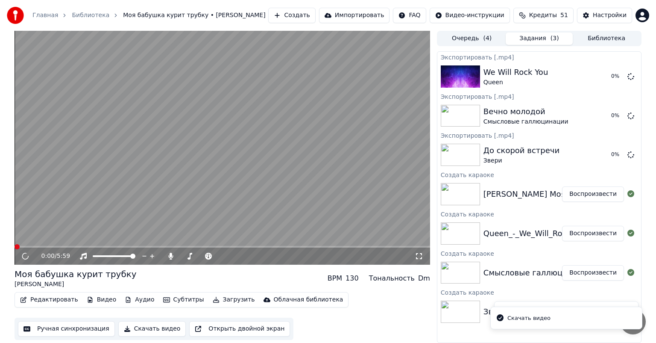
click at [135, 326] on button "Скачать видео" at bounding box center [152, 328] width 68 height 15
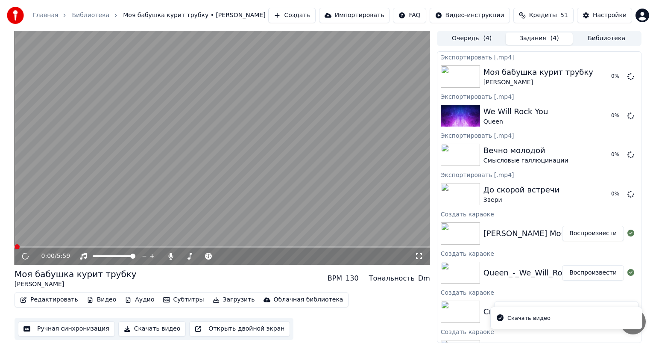
click at [195, 189] on video at bounding box center [223, 148] width 416 height 234
